Goal: Transaction & Acquisition: Purchase product/service

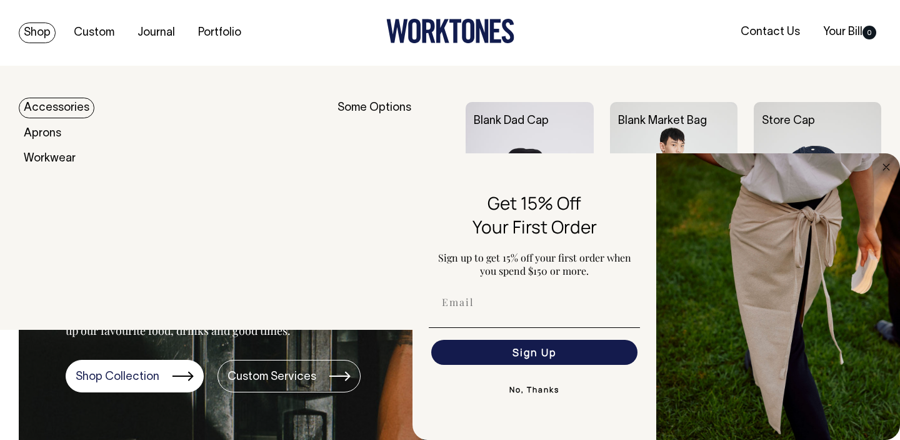
click at [40, 34] on link "Shop" at bounding box center [37, 33] width 37 height 21
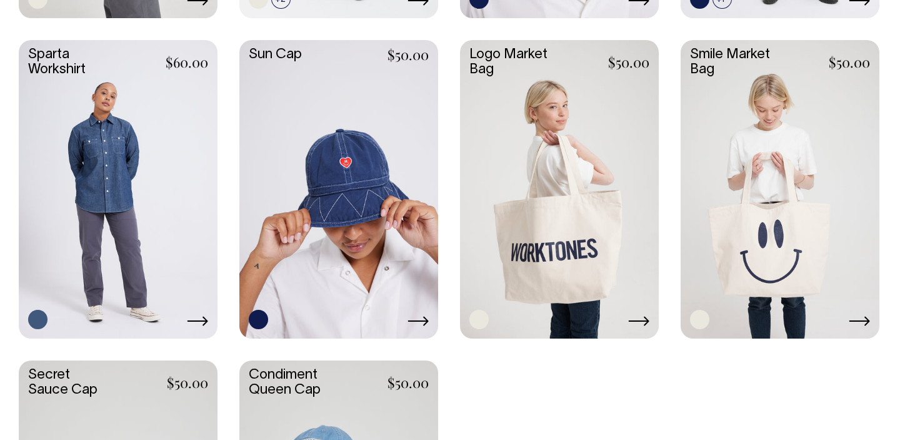
scroll to position [1930, 0]
click at [552, 198] on link at bounding box center [559, 188] width 199 height 296
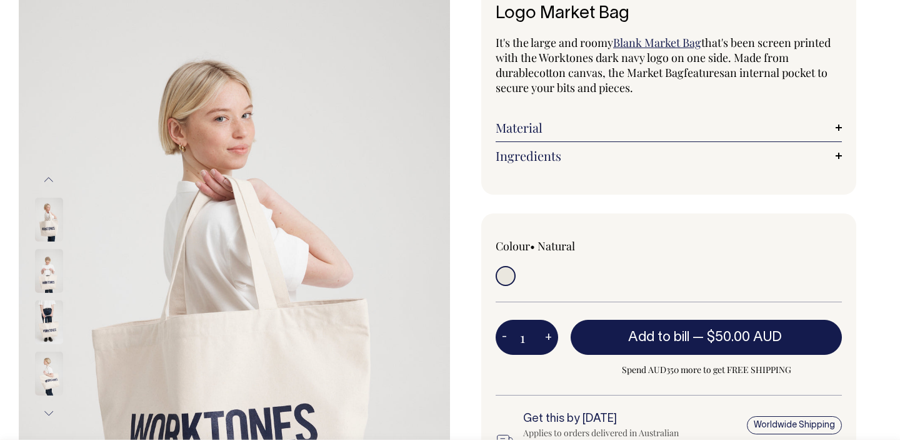
scroll to position [93, 0]
